Goal: Task Accomplishment & Management: Manage account settings

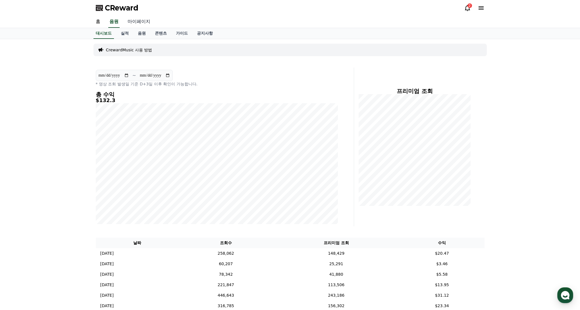
click at [134, 25] on link "마이페이지" at bounding box center [139, 22] width 32 height 12
select select "**********"
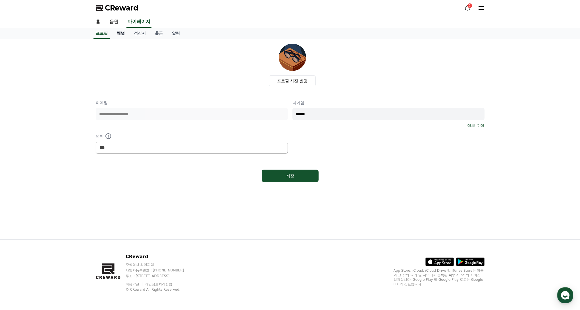
click at [123, 37] on link "채널" at bounding box center [120, 33] width 17 height 11
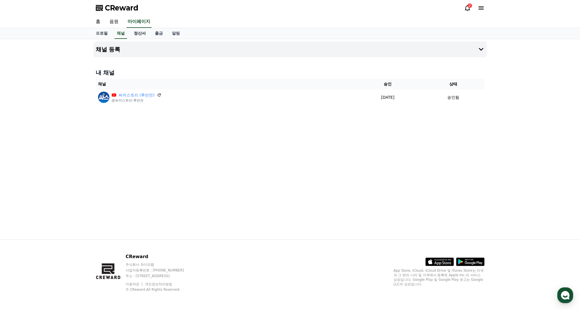
click at [137, 36] on link "정산서" at bounding box center [139, 33] width 21 height 11
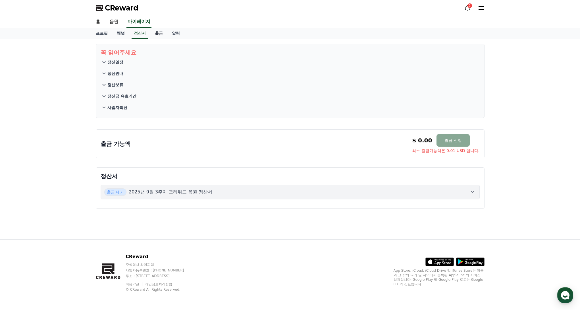
click at [157, 36] on link "출금" at bounding box center [158, 33] width 17 height 11
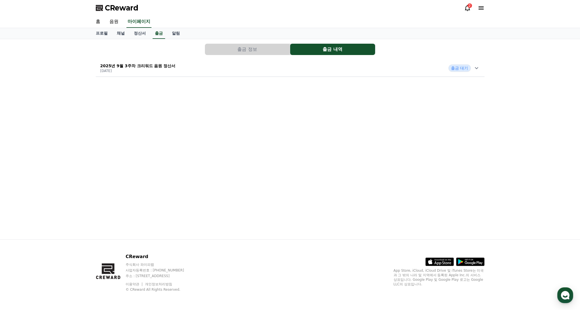
click at [480, 73] on div "2025년 9월 3주차 크리워드 음원 정산서 [DATE] 출금 대기" at bounding box center [290, 68] width 389 height 15
click at [117, 34] on link "채널" at bounding box center [120, 33] width 17 height 11
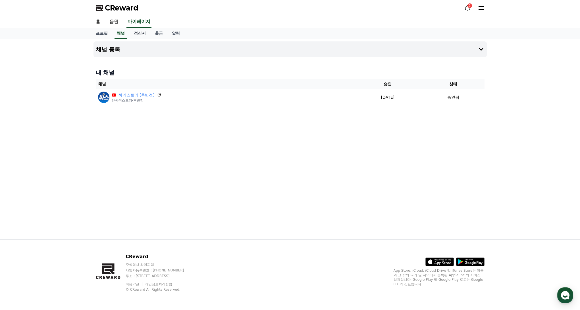
click at [139, 34] on link "정산서" at bounding box center [139, 33] width 21 height 11
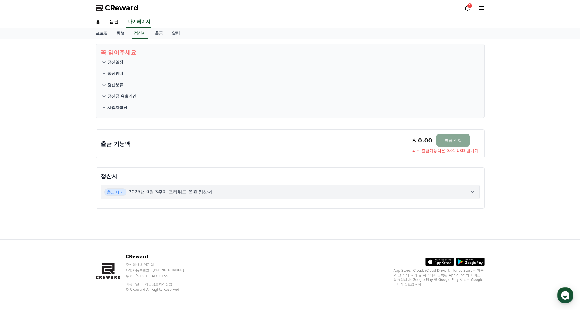
click at [225, 148] on div "출금 가능액 $ 0.00 출금 신청 최소 출금가능액은 0.01 USD 입니다. $ 0.00 출금 신청 최소 출금가능액은 0.01 USD 입니다." at bounding box center [290, 143] width 379 height 19
click at [250, 190] on div "출금 대기 2025년 9월 3주차 크리워드 음원 정산서" at bounding box center [290, 192] width 372 height 7
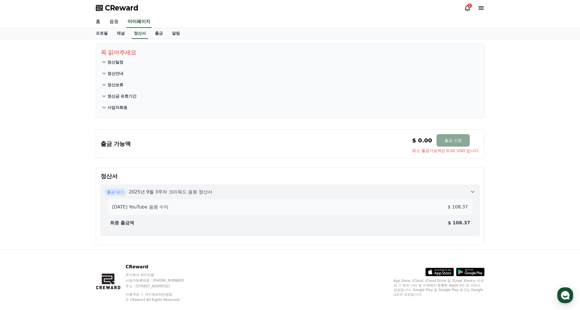
click at [370, 226] on div "최종 출금액 $ 108.37" at bounding box center [290, 223] width 365 height 11
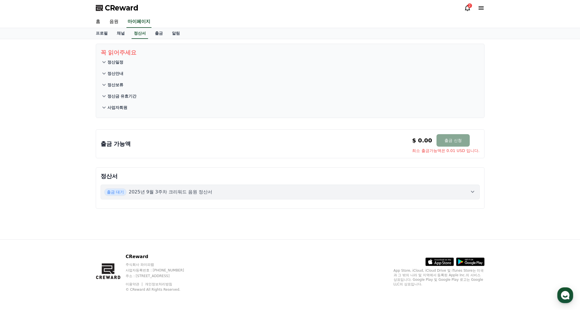
click at [370, 224] on div "꼭 읽어주세요 정산일정 정산안내 정산보류 정산금 유효기간 사업자회원 출금 가능액 $ 0.00 출금 신청 최소 출금가능액은 0.01 USD 입니…" at bounding box center [290, 139] width 398 height 201
click at [363, 206] on div "정산서 출금 대기 2025년 9월 3주차 크리워드 음원 정산서" at bounding box center [290, 188] width 389 height 41
click at [360, 199] on button "출금 대기 2025년 9월 3주차 크리워드 음원 정산서" at bounding box center [290, 192] width 379 height 15
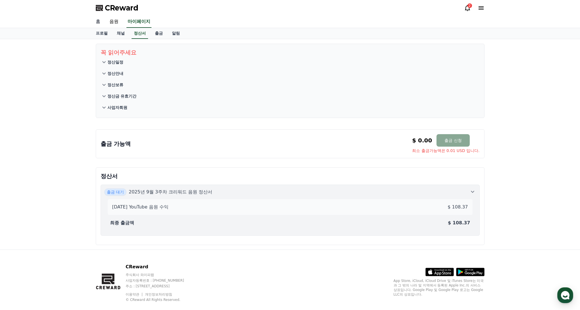
click at [99, 24] on link "홈" at bounding box center [98, 22] width 14 height 12
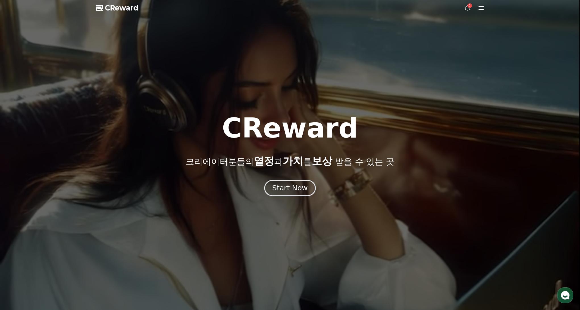
click at [282, 186] on div "Start Now" at bounding box center [289, 188] width 35 height 10
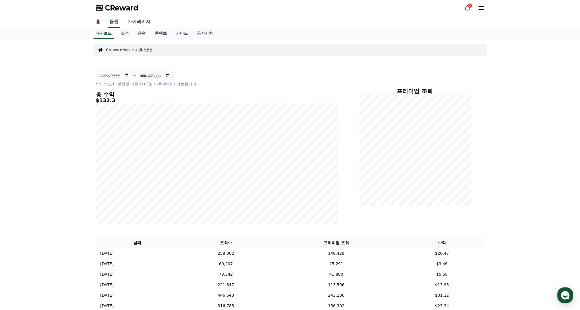
click at [464, 13] on div "CReward 2" at bounding box center [290, 8] width 398 height 16
click at [467, 9] on icon at bounding box center [467, 8] width 7 height 7
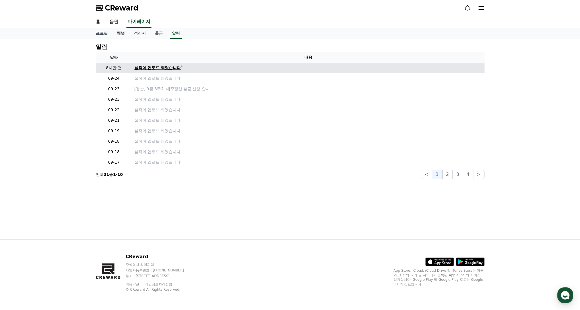
click at [157, 68] on div "실적이 업로드 되었습니다" at bounding box center [157, 68] width 47 height 6
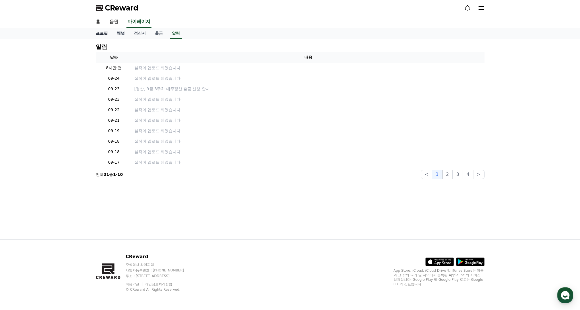
click at [99, 33] on link "프로필" at bounding box center [101, 33] width 21 height 11
select select "**********"
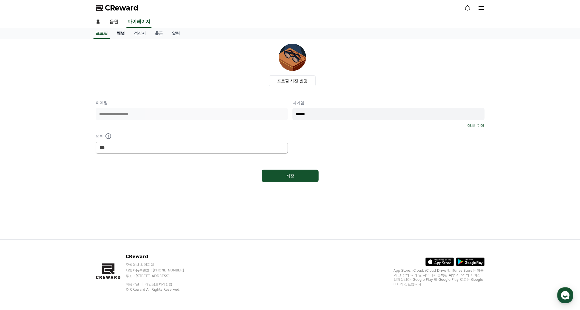
click at [120, 35] on link "채널" at bounding box center [120, 33] width 17 height 11
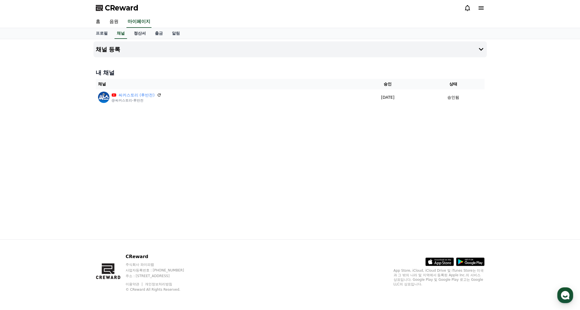
click at [134, 36] on link "정산서" at bounding box center [139, 33] width 21 height 11
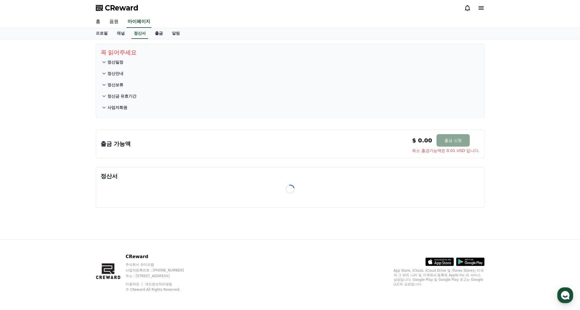
click at [155, 33] on link "출금" at bounding box center [158, 33] width 17 height 11
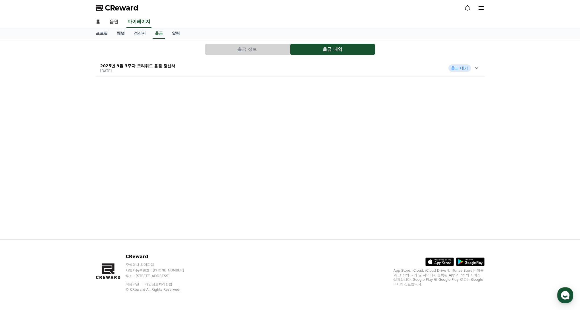
click at [443, 70] on div "2025년 9월 3주차 크리워드 음원 정산서 [DATE] 출금 대기" at bounding box center [290, 68] width 389 height 15
click at [112, 22] on link "음원" at bounding box center [114, 22] width 18 height 12
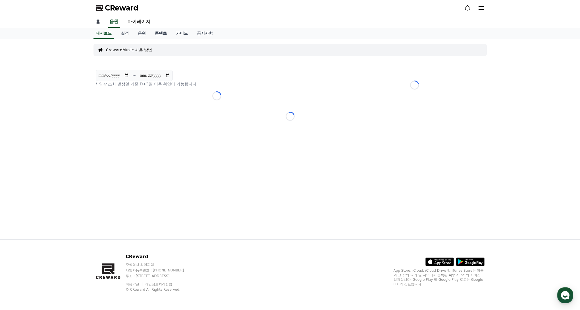
click at [99, 22] on link "홈" at bounding box center [98, 22] width 14 height 12
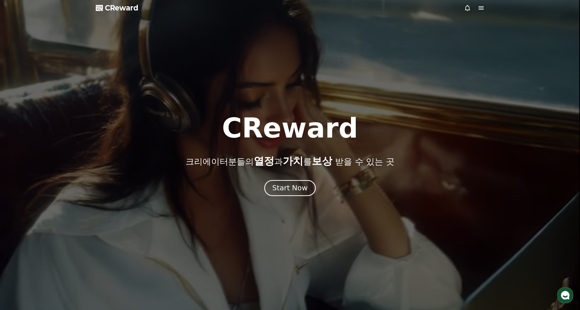
click at [287, 187] on div "Start Now" at bounding box center [289, 188] width 35 height 10
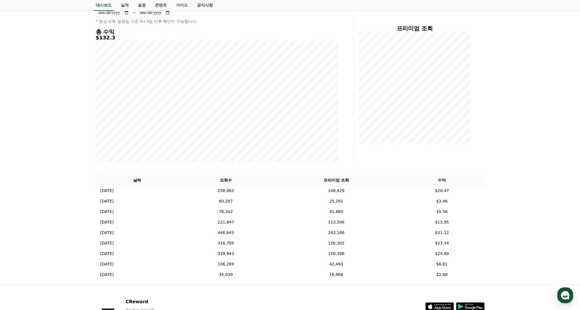
scroll to position [108, 0]
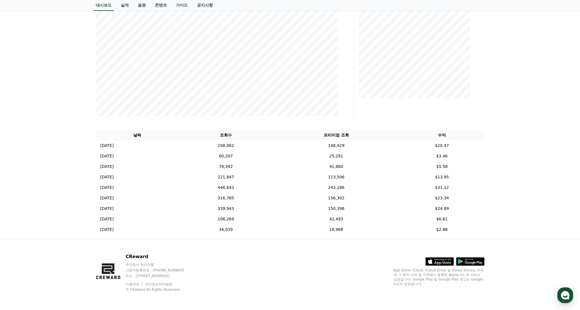
click at [542, 43] on div "**********" at bounding box center [290, 85] width 580 height 308
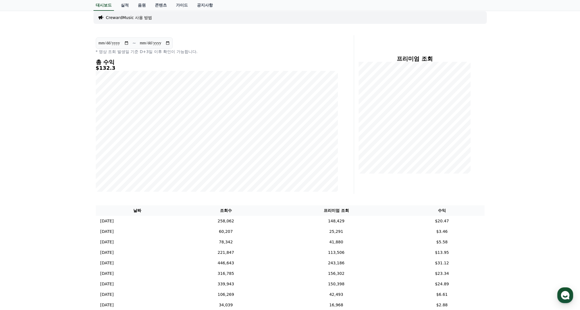
scroll to position [0, 0]
